Goal: Book appointment/travel/reservation

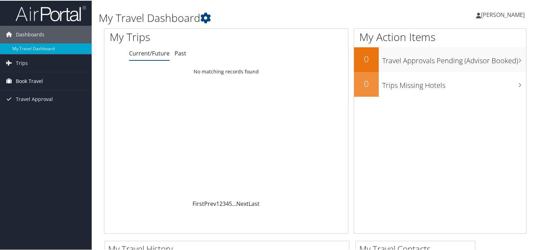
click at [25, 81] on span "Book Travel" at bounding box center [29, 81] width 27 height 18
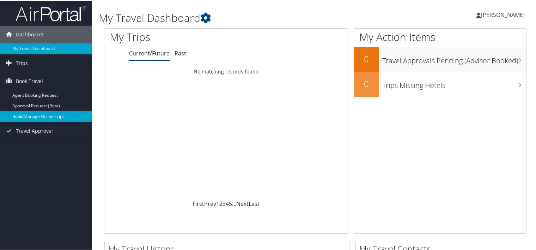
click at [38, 118] on link "Book/Manage Online Trips" at bounding box center [46, 115] width 92 height 11
